Goal: Feedback & Contribution: Contribute content

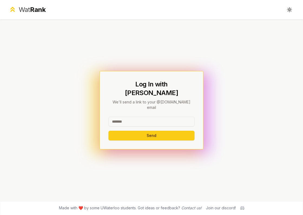
click at [135, 119] on input at bounding box center [152, 122] width 86 height 10
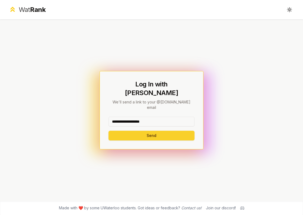
click at [151, 131] on button "Send" at bounding box center [152, 136] width 86 height 10
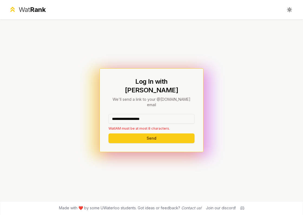
drag, startPoint x: 160, startPoint y: 114, endPoint x: 128, endPoint y: 113, distance: 31.7
click at [128, 114] on input "**********" at bounding box center [152, 119] width 86 height 10
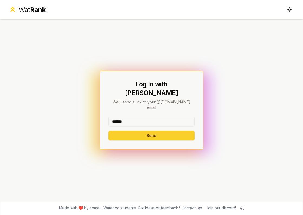
type input "*******"
click at [129, 131] on button "Send" at bounding box center [152, 136] width 86 height 10
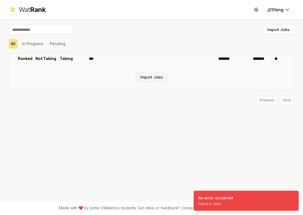
click at [158, 76] on button "Import Jobs" at bounding box center [152, 78] width 32 height 10
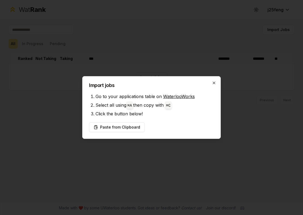
click at [213, 83] on icon "button" at bounding box center [214, 83] width 4 height 4
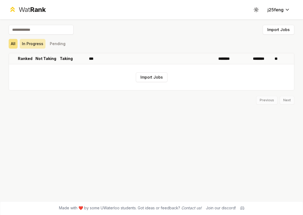
click at [27, 46] on button "In Progress" at bounding box center [33, 44] width 26 height 10
click at [63, 45] on button "Pending" at bounding box center [58, 44] width 20 height 10
click at [19, 46] on div "All In Progress Pending" at bounding box center [152, 44] width 286 height 10
click at [13, 43] on button "All" at bounding box center [13, 44] width 9 height 10
click at [153, 81] on button "Import Jobs" at bounding box center [152, 78] width 32 height 10
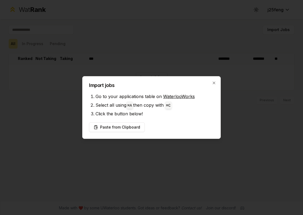
click at [175, 97] on link "WaterlooWorks" at bounding box center [179, 96] width 32 height 5
click at [124, 130] on button "Paste from Clipboard" at bounding box center [117, 128] width 56 height 10
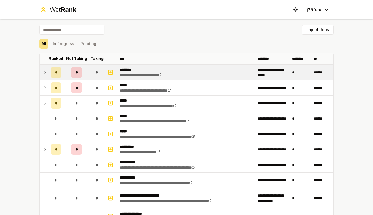
click at [46, 71] on icon at bounding box center [45, 72] width 4 height 6
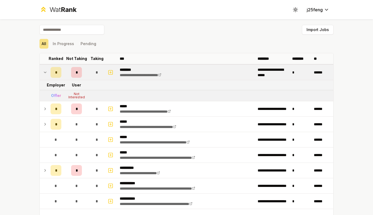
click at [46, 71] on icon at bounding box center [45, 72] width 4 height 6
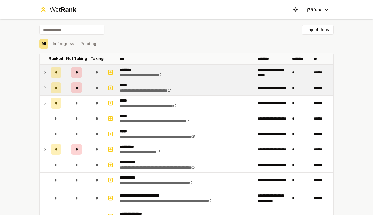
click at [44, 88] on icon at bounding box center [45, 88] width 4 height 6
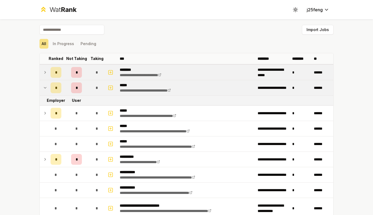
click at [44, 88] on icon at bounding box center [45, 88] width 4 height 6
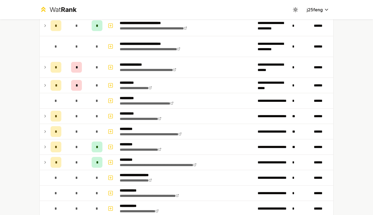
scroll to position [453, 0]
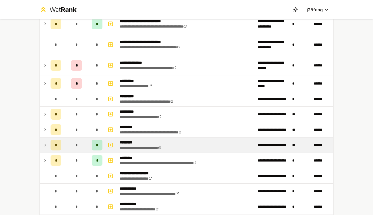
click at [97, 146] on span "*" at bounding box center [97, 145] width 2 height 5
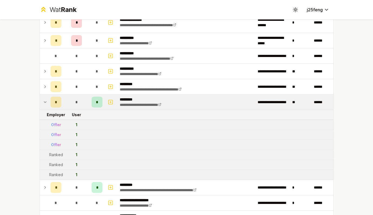
scroll to position [500, 0]
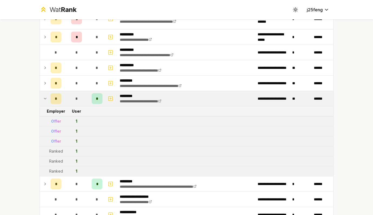
click at [45, 97] on icon at bounding box center [45, 99] width 4 height 6
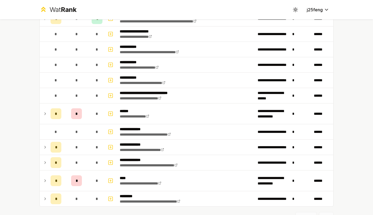
scroll to position [621, 0]
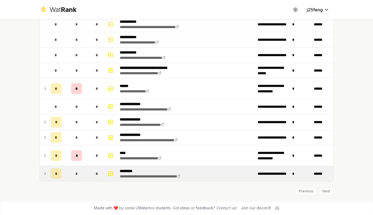
click at [47, 175] on td at bounding box center [44, 173] width 9 height 15
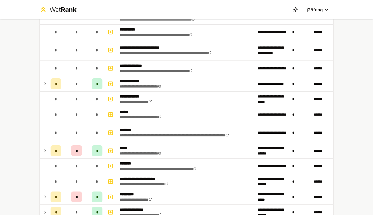
scroll to position [0, 0]
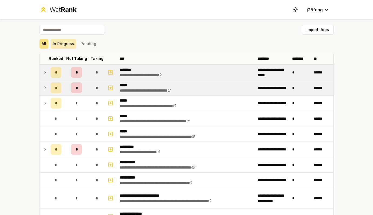
click at [61, 43] on button "In Progress" at bounding box center [64, 44] width 26 height 10
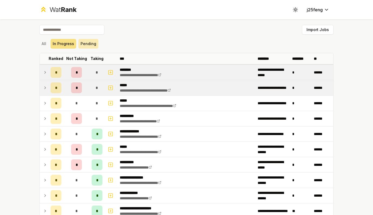
click at [86, 43] on button "Pending" at bounding box center [88, 44] width 20 height 10
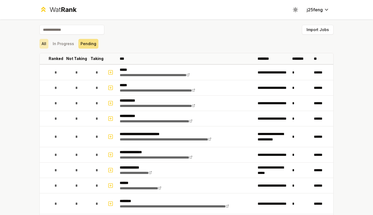
click at [46, 45] on button "All" at bounding box center [44, 44] width 9 height 10
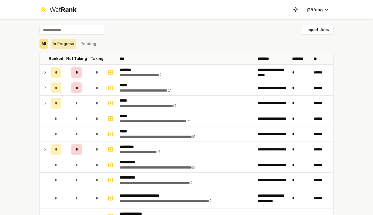
click at [65, 45] on button "In Progress" at bounding box center [64, 44] width 26 height 10
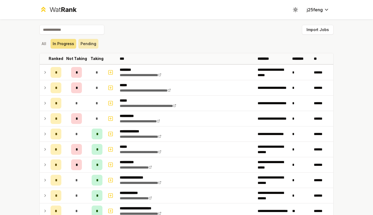
click at [80, 45] on button "Pending" at bounding box center [88, 44] width 20 height 10
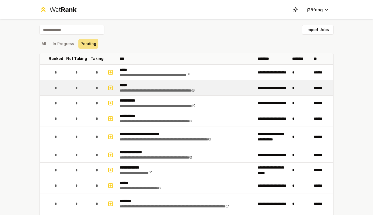
scroll to position [260, 0]
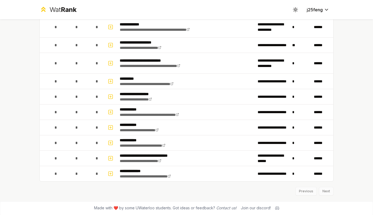
click at [303, 191] on div "Previous Next" at bounding box center [187, 189] width 294 height 14
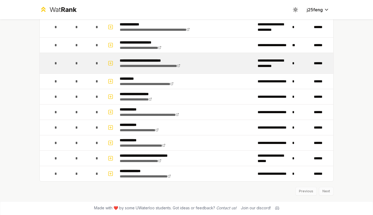
scroll to position [0, 0]
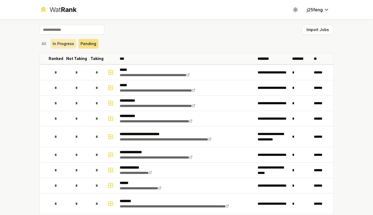
click at [62, 44] on button "In Progress" at bounding box center [64, 44] width 26 height 10
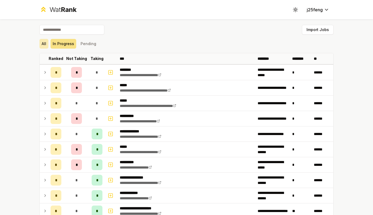
click at [40, 46] on button "All" at bounding box center [44, 44] width 9 height 10
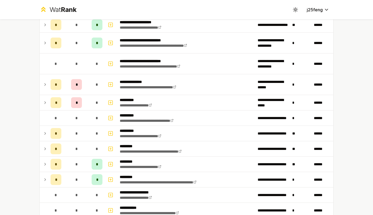
scroll to position [439, 0]
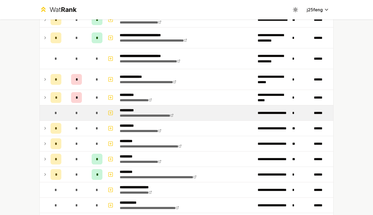
click at [124, 111] on p "**********" at bounding box center [156, 110] width 72 height 5
click at [110, 113] on icon "button" at bounding box center [110, 113] width 5 height 6
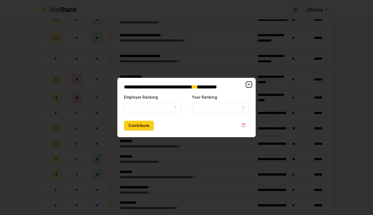
click at [249, 84] on icon "button" at bounding box center [249, 85] width 4 height 4
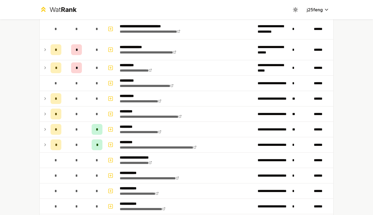
scroll to position [465, 0]
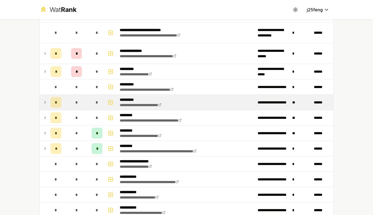
click at [44, 103] on icon at bounding box center [45, 102] width 4 height 6
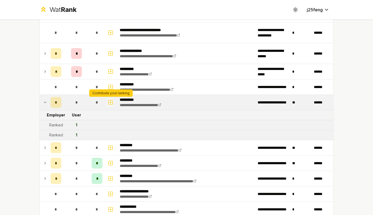
click at [110, 103] on icon "button" at bounding box center [111, 103] width 2 height 0
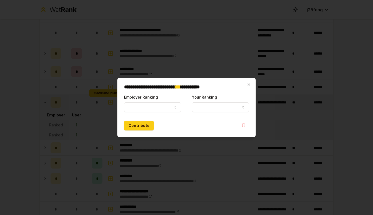
select select
click at [145, 103] on button "Employer Ranking" at bounding box center [152, 108] width 57 height 10
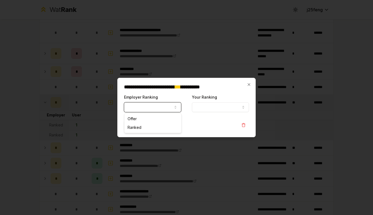
select select "*****"
click at [216, 109] on button "Your Ranking" at bounding box center [220, 108] width 57 height 10
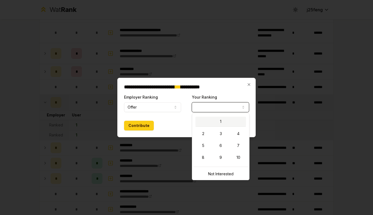
select select "*"
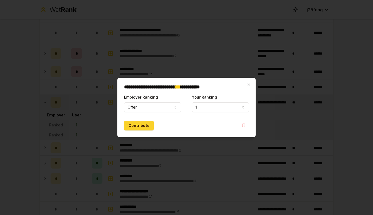
click at [129, 128] on button "Contribute" at bounding box center [139, 126] width 30 height 10
click at [146, 123] on button "Contribute" at bounding box center [139, 126] width 30 height 10
click at [143, 127] on button "Contribute" at bounding box center [139, 126] width 30 height 10
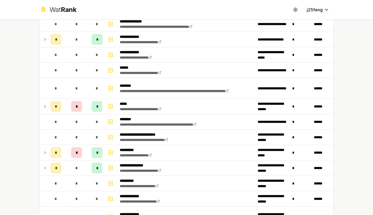
scroll to position [0, 0]
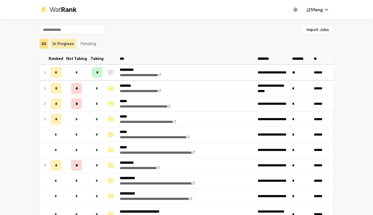
click at [65, 41] on button "In Progress" at bounding box center [64, 44] width 26 height 10
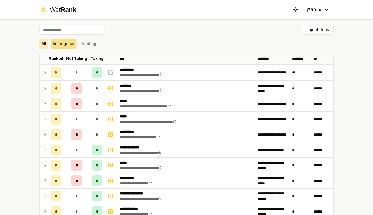
click at [48, 44] on button "All" at bounding box center [44, 44] width 9 height 10
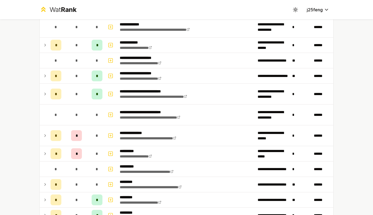
scroll to position [621, 0]
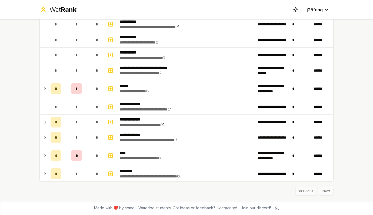
click at [303, 193] on div "Previous Next" at bounding box center [187, 189] width 294 height 14
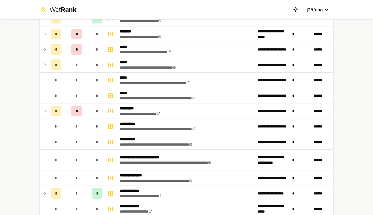
scroll to position [0, 0]
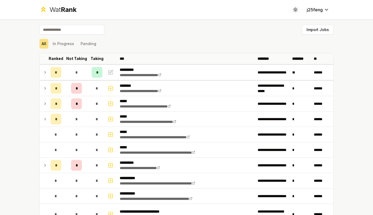
click at [77, 31] on input at bounding box center [72, 30] width 65 height 10
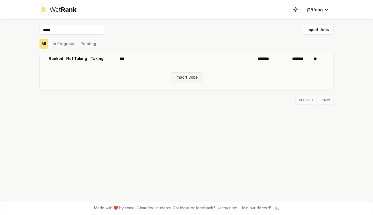
type input "*****"
click at [186, 77] on button "Import Jobs" at bounding box center [187, 78] width 32 height 10
